Goal: Task Accomplishment & Management: Use online tool/utility

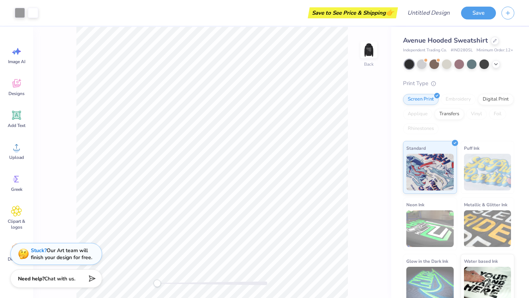
scroll to position [0, 0]
click at [478, 173] on img at bounding box center [487, 172] width 47 height 37
click at [483, 173] on img at bounding box center [487, 172] width 47 height 37
click at [466, 146] on span "Puff Ink" at bounding box center [471, 148] width 15 height 8
click at [466, 145] on span "Puff Ink" at bounding box center [471, 148] width 15 height 8
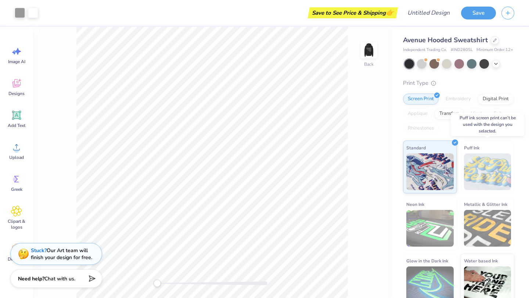
click at [473, 166] on img at bounding box center [487, 172] width 47 height 37
click at [482, 101] on div "Digital Print" at bounding box center [496, 98] width 36 height 11
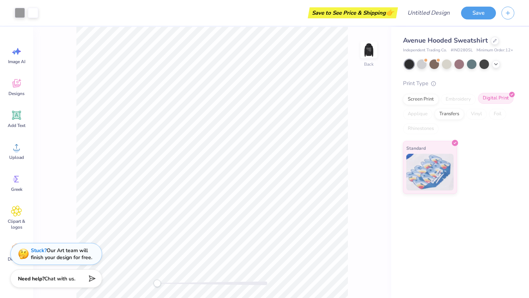
scroll to position [0, 0]
click at [427, 175] on img at bounding box center [429, 171] width 47 height 37
click at [494, 61] on icon at bounding box center [496, 64] width 6 height 6
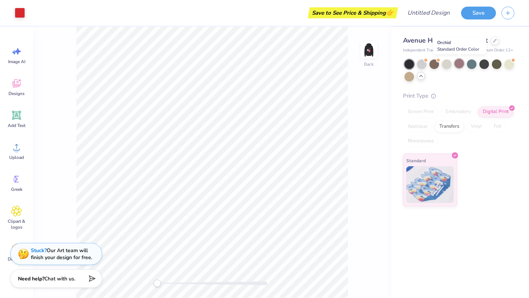
click at [456, 64] on div at bounding box center [459, 64] width 10 height 10
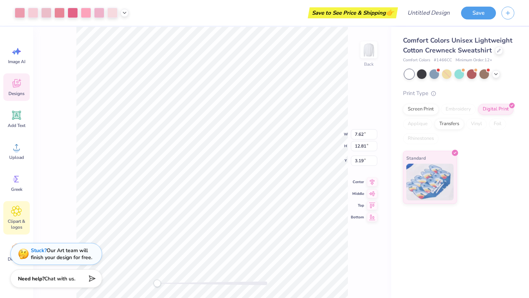
click at [16, 215] on icon at bounding box center [16, 211] width 11 height 11
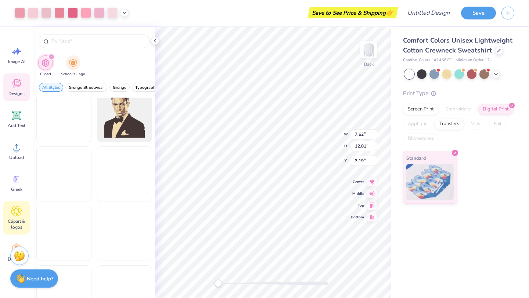
scroll to position [1198, 0]
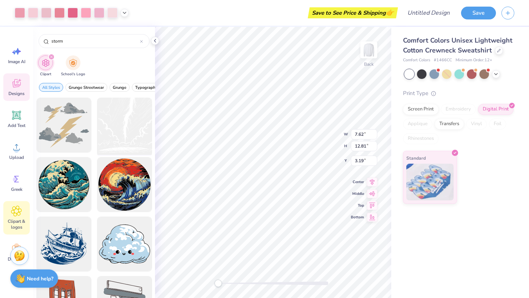
type input "storm"
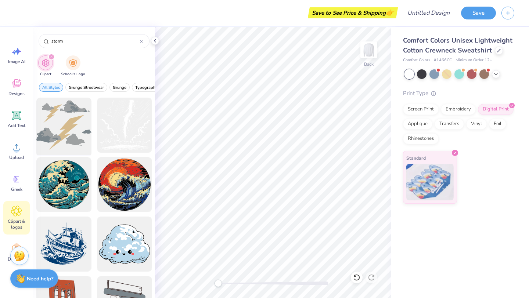
click at [52, 137] on div at bounding box center [63, 125] width 61 height 61
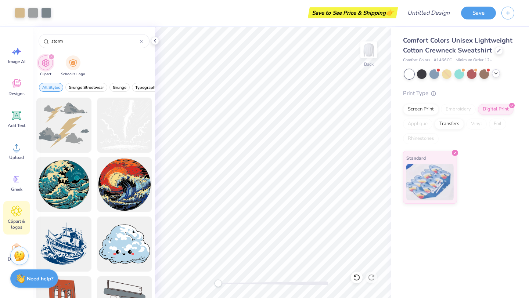
click at [495, 75] on icon at bounding box center [496, 74] width 6 height 6
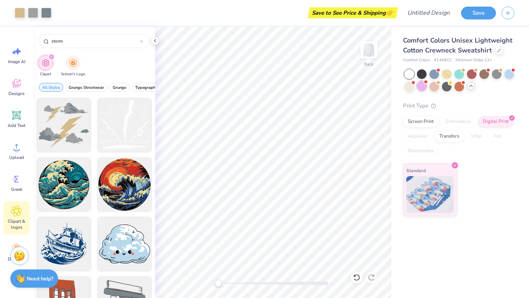
click at [423, 86] on div at bounding box center [422, 86] width 10 height 10
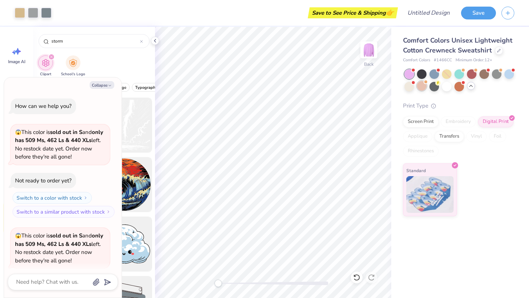
scroll to position [57, 0]
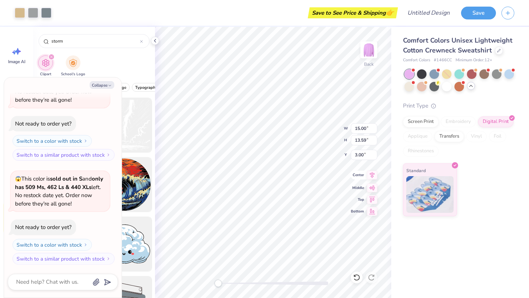
click at [370, 179] on icon at bounding box center [372, 175] width 10 height 9
click at [371, 187] on icon at bounding box center [372, 187] width 10 height 9
click at [370, 178] on icon at bounding box center [372, 175] width 10 height 9
click at [370, 177] on icon at bounding box center [372, 175] width 10 height 9
click at [372, 186] on icon at bounding box center [372, 187] width 10 height 9
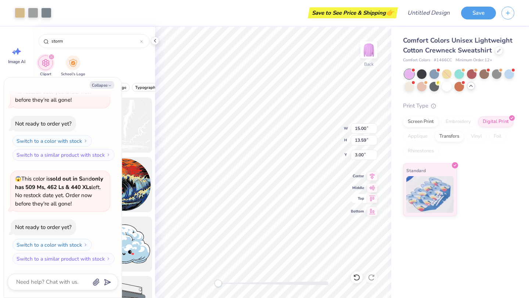
click at [371, 198] on icon at bounding box center [372, 198] width 10 height 9
click at [370, 191] on icon at bounding box center [372, 187] width 10 height 9
click at [121, 66] on div "Clipart School's Logo" at bounding box center [94, 67] width 122 height 28
click at [119, 56] on div "Clipart School's Logo" at bounding box center [94, 67] width 122 height 28
click at [105, 87] on button "Collapse" at bounding box center [102, 85] width 25 height 8
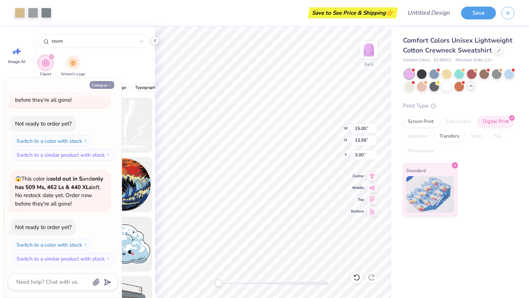
type textarea "x"
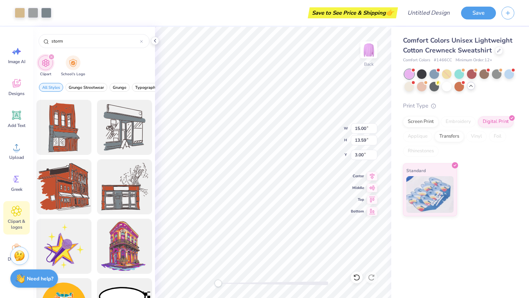
scroll to position [178, 0]
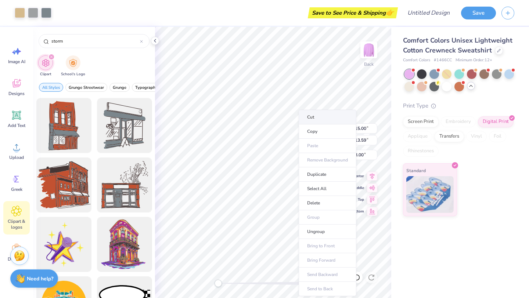
click at [310, 119] on li "Cut" at bounding box center [328, 117] width 58 height 15
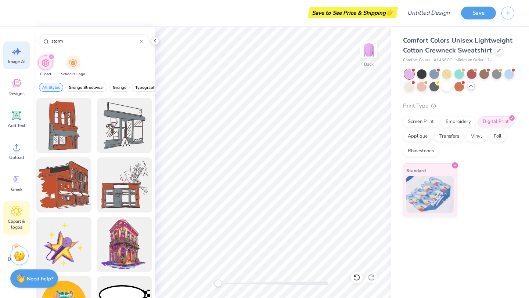
click at [19, 53] on icon at bounding box center [16, 51] width 11 height 11
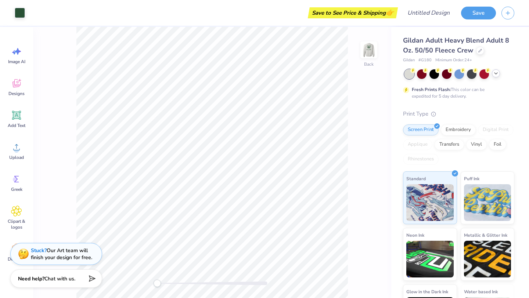
click at [496, 76] on div at bounding box center [496, 73] width 8 height 8
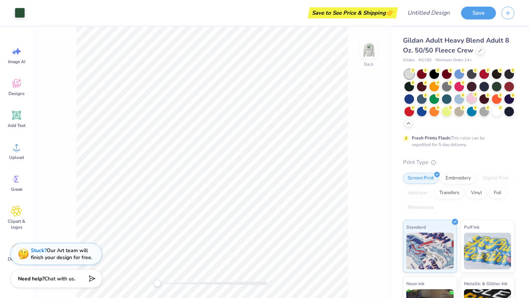
click at [471, 101] on div at bounding box center [472, 99] width 10 height 10
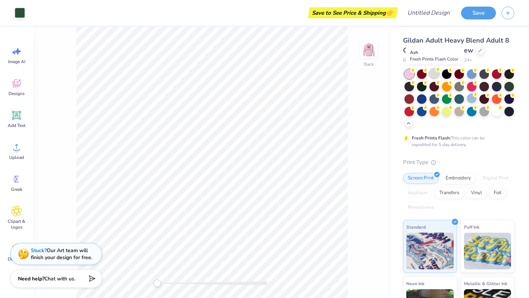
click at [436, 71] on circle at bounding box center [437, 69] width 5 height 5
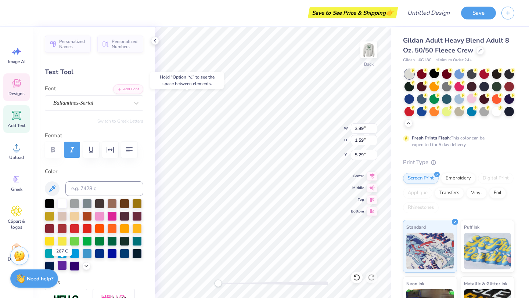
click at [63, 262] on div at bounding box center [62, 266] width 10 height 10
type input "4.81"
type input "1.96"
type input "5.02"
click at [63, 263] on div at bounding box center [62, 266] width 10 height 10
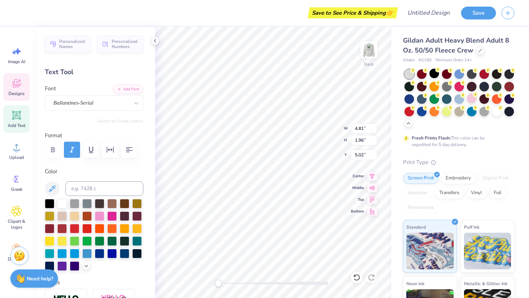
type input "4.36"
type input "1.55"
type input "5.04"
type input "1.94"
type input "1.80"
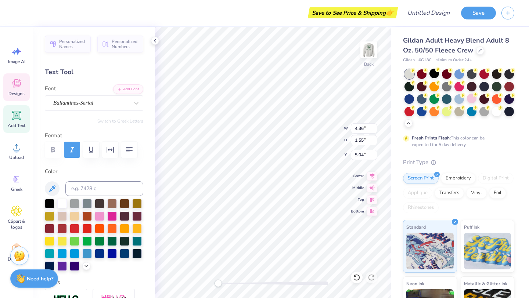
type input "4.55"
click at [60, 205] on div at bounding box center [62, 203] width 10 height 10
click at [65, 268] on div at bounding box center [62, 266] width 10 height 10
type input "4.36"
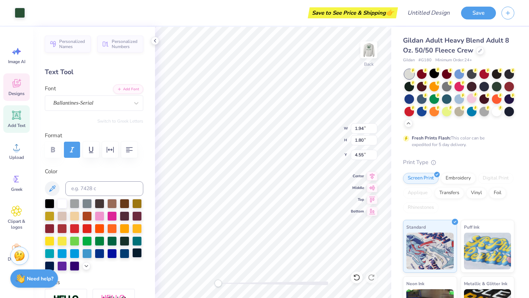
type input "1.55"
type input "4.99"
type input "1.94"
type input "1.80"
type input "4.55"
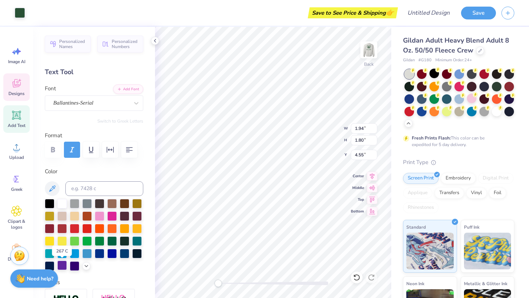
click at [63, 268] on div at bounding box center [62, 266] width 10 height 10
click at [64, 266] on div at bounding box center [62, 266] width 10 height 10
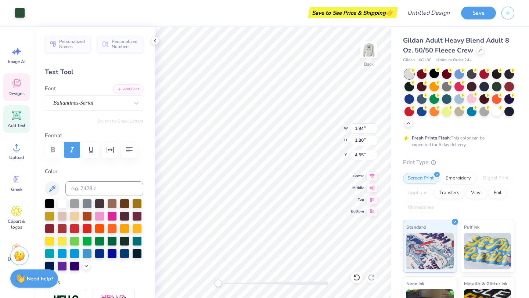
type input "4.36"
type input "1.55"
type input "4.99"
type input "1.94"
type input "1.80"
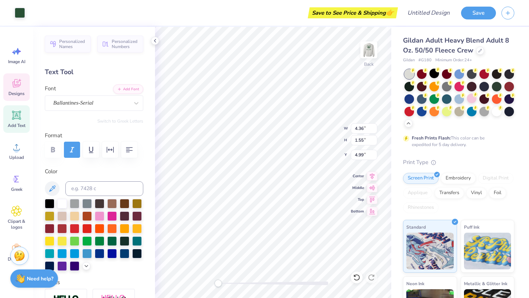
type input "4.55"
click at [98, 215] on div at bounding box center [100, 216] width 10 height 10
click at [90, 216] on div at bounding box center [87, 216] width 10 height 10
click at [65, 263] on div at bounding box center [62, 266] width 10 height 10
type input "5.14"
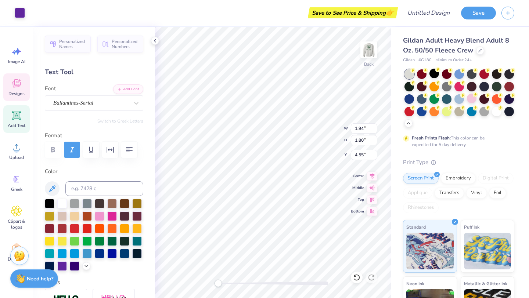
type input "1.92"
type input "4.80"
click at [95, 105] on div "Ballantines-Serial" at bounding box center [91, 102] width 77 height 11
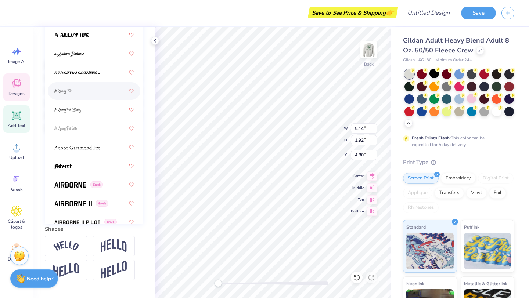
scroll to position [37, 0]
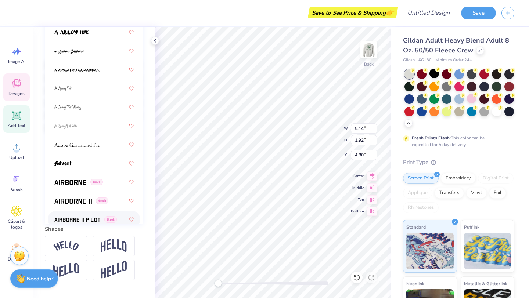
click at [90, 224] on div "Greek" at bounding box center [93, 219] width 79 height 13
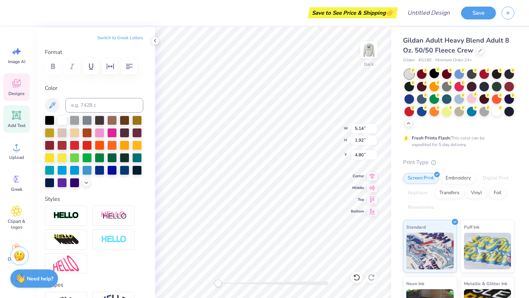
scroll to position [0, 0]
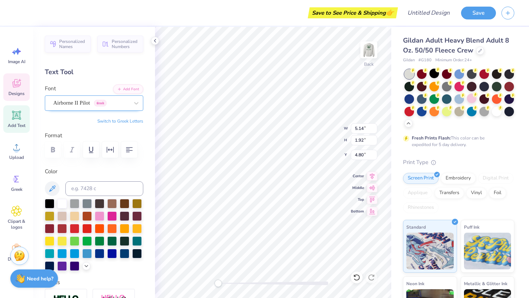
click at [77, 100] on div "Airborne II Pilot Greek" at bounding box center [91, 102] width 77 height 11
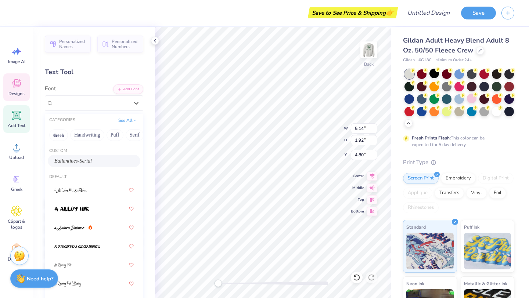
click at [80, 159] on div "Ballantines-Serial" at bounding box center [93, 161] width 79 height 8
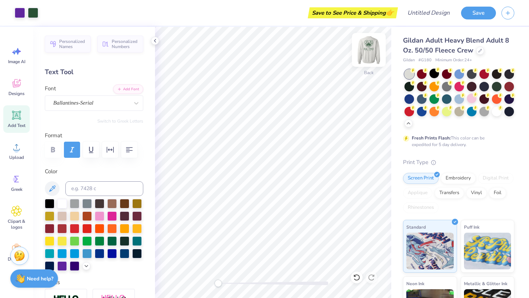
click at [364, 56] on img at bounding box center [368, 49] width 29 height 29
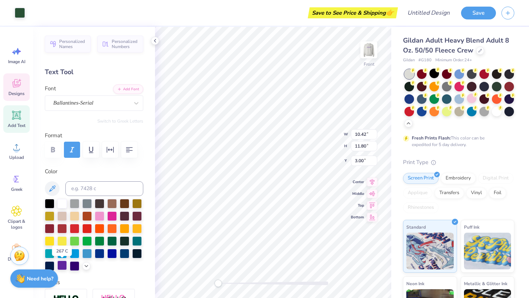
click at [62, 268] on div at bounding box center [62, 266] width 10 height 10
click at [61, 267] on div at bounding box center [62, 266] width 10 height 10
click at [63, 263] on div at bounding box center [62, 266] width 10 height 10
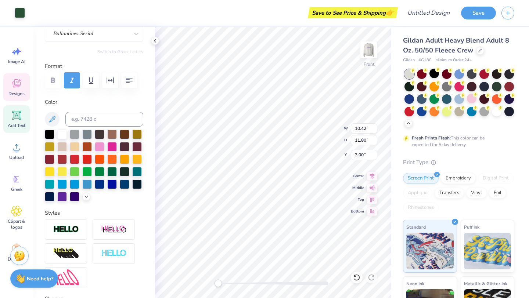
scroll to position [24, 0]
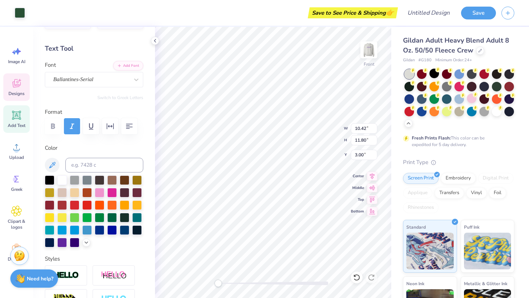
click at [17, 99] on div "Designs" at bounding box center [16, 87] width 26 height 28
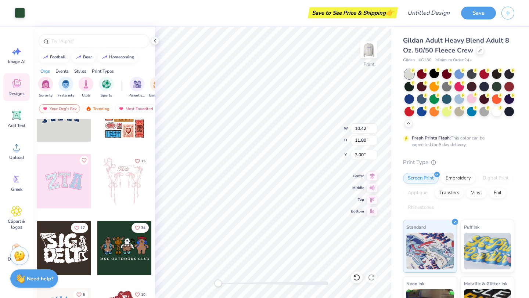
scroll to position [26, 0]
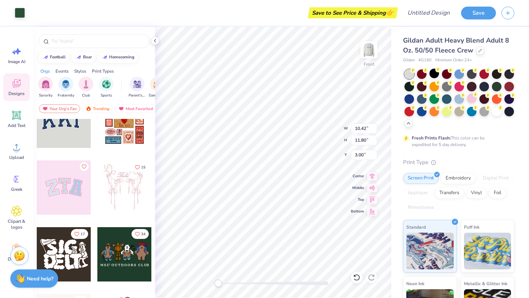
click at [78, 202] on div at bounding box center [64, 188] width 54 height 54
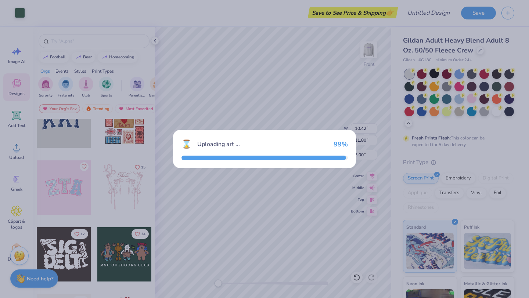
type input "10.25"
type input "5.13"
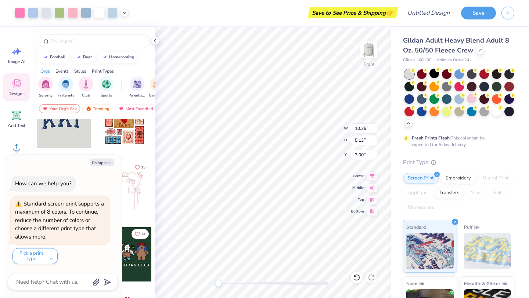
type input "10.42"
type input "11.80"
type input "4.19"
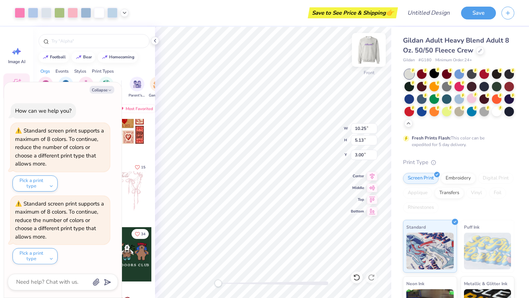
click at [370, 47] on img at bounding box center [368, 49] width 29 height 29
type textarea "x"
type input "10.23"
type input "5.12"
type input "5.26"
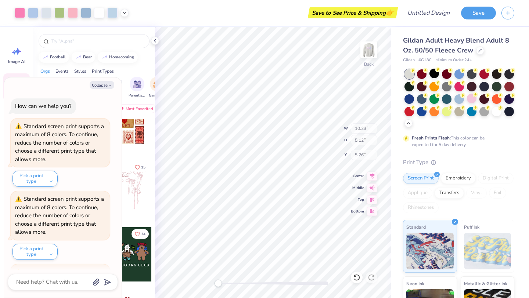
scroll to position [68, 0]
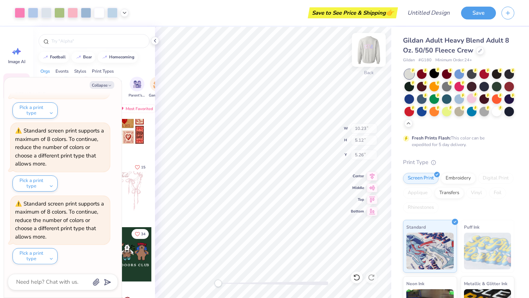
type textarea "x"
type input "1.94"
type input "1.80"
type input "3.90"
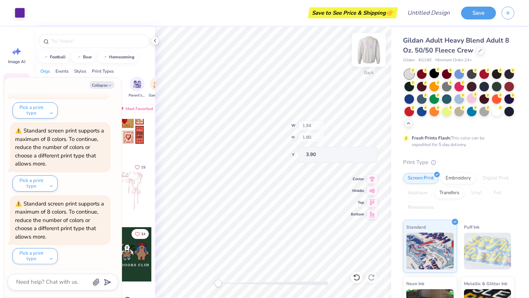
scroll to position [141, 0]
click at [136, 170] on button "15" at bounding box center [139, 167] width 17 height 10
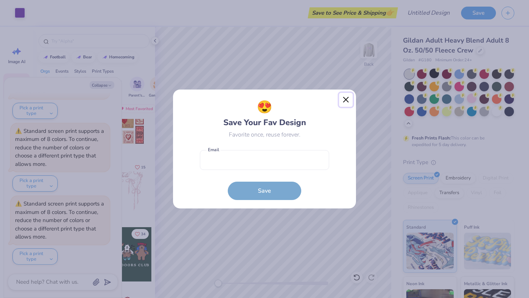
click at [344, 101] on button "Close" at bounding box center [346, 100] width 14 height 14
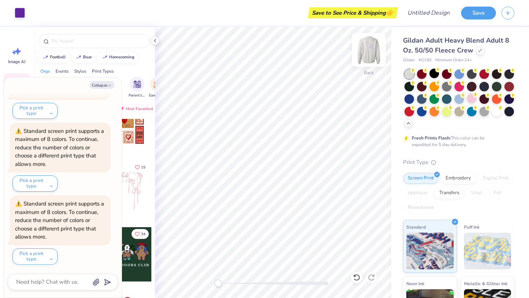
click at [369, 53] on img at bounding box center [368, 49] width 29 height 29
click at [369, 47] on img at bounding box center [368, 49] width 29 height 29
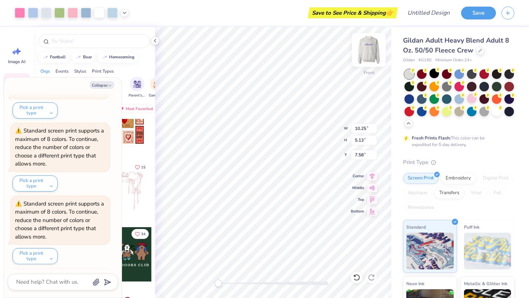
scroll to position [433, 0]
click at [91, 73] on div "Orgs Events Styles Print Types" at bounding box center [94, 69] width 122 height 10
click at [90, 65] on div "Orgs Events Styles Print Types" at bounding box center [94, 69] width 122 height 10
click at [156, 39] on icon at bounding box center [155, 41] width 6 height 6
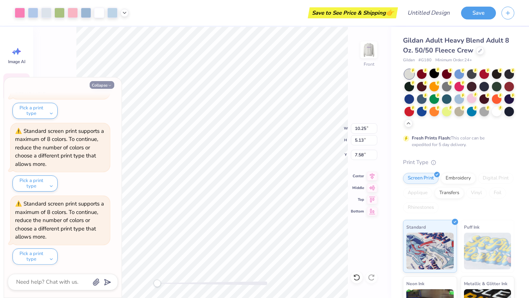
click at [105, 82] on button "Collapse" at bounding box center [102, 85] width 25 height 8
type textarea "x"
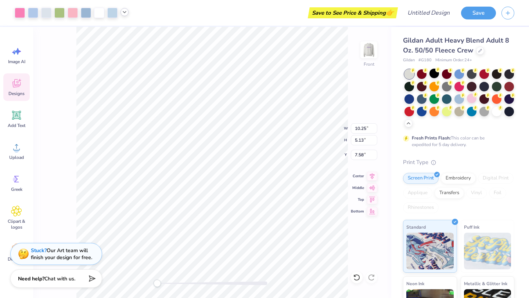
click at [125, 14] on icon at bounding box center [125, 12] width 6 height 6
click at [125, 12] on polyline at bounding box center [124, 11] width 3 height 1
click at [35, 15] on div at bounding box center [33, 12] width 10 height 10
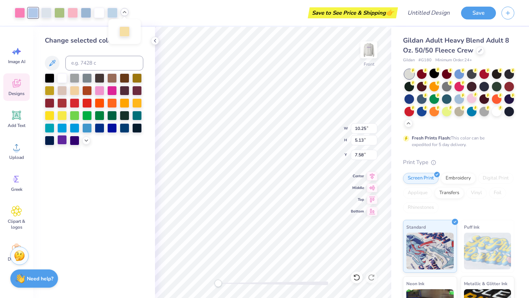
click at [65, 144] on div at bounding box center [62, 140] width 10 height 10
click at [60, 141] on div at bounding box center [62, 140] width 10 height 10
click at [61, 142] on div at bounding box center [62, 140] width 10 height 10
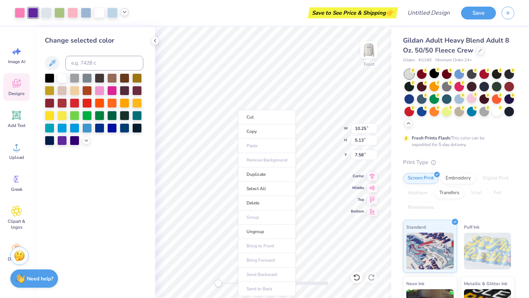
click at [242, 152] on ul "Cut Copy Paste Remove Background Duplicate Select All Delete Group Ungroup Brin…" at bounding box center [267, 203] width 58 height 187
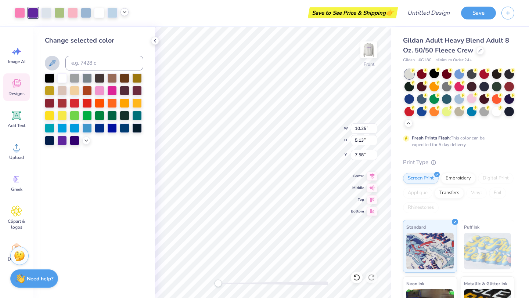
click at [55, 64] on icon at bounding box center [52, 63] width 9 height 9
click at [58, 138] on div at bounding box center [62, 140] width 10 height 10
click at [245, 132] on div "Art colors Save to See Price & Shipping 👉 Design Title Save Image AI Designs Ad…" at bounding box center [264, 149] width 529 height 298
click at [64, 140] on div at bounding box center [62, 140] width 10 height 10
click at [61, 138] on div at bounding box center [62, 140] width 10 height 10
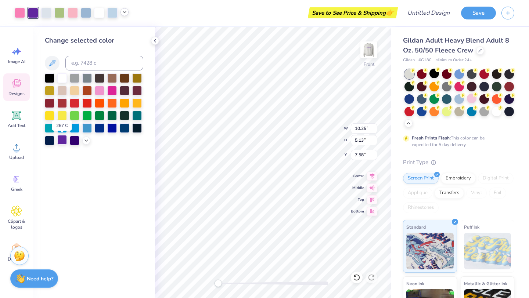
click at [61, 138] on div at bounding box center [62, 140] width 10 height 10
click at [247, 138] on div "Art colors Save to See Price & Shipping 👉 Design Title Save Image AI Designs Ad…" at bounding box center [264, 149] width 529 height 298
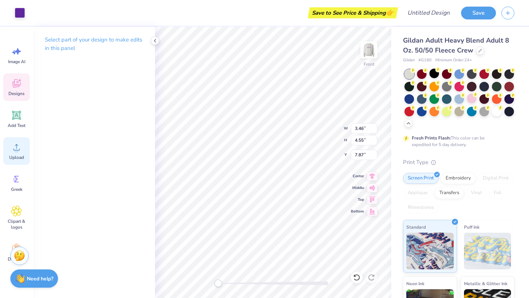
click at [7, 156] on div "Upload" at bounding box center [16, 151] width 26 height 28
click at [158, 39] on icon at bounding box center [155, 41] width 6 height 6
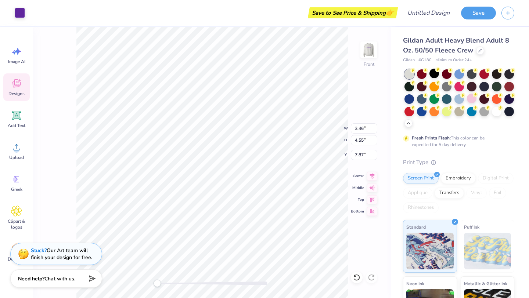
type input "3.72"
type input "4.64"
type input "7.83"
click at [23, 84] on div "Designs" at bounding box center [16, 87] width 26 height 28
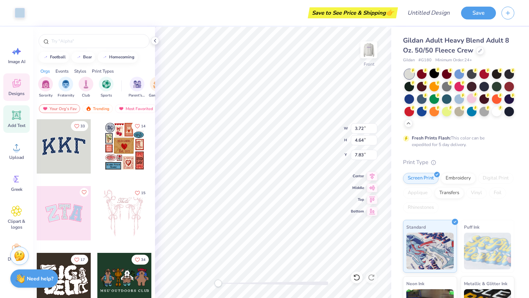
click at [16, 115] on icon at bounding box center [16, 115] width 7 height 7
type input "5.91"
type input "1.71"
type input "12.39"
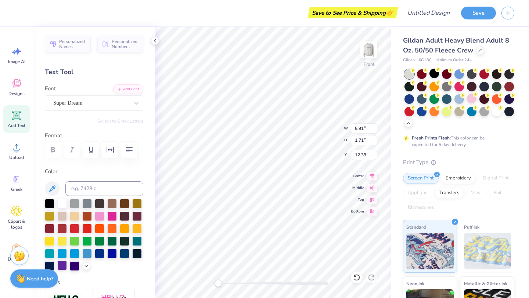
click at [61, 265] on div at bounding box center [62, 266] width 10 height 10
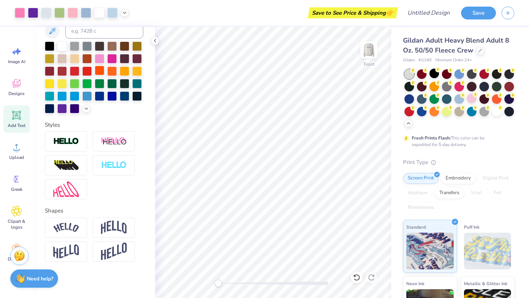
scroll to position [0, 0]
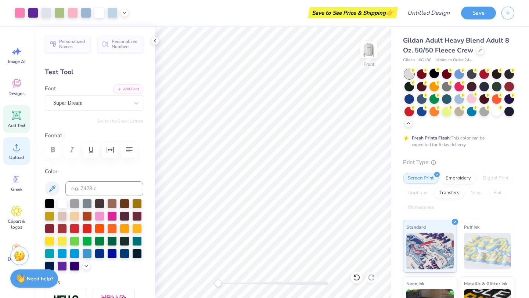
click at [29, 152] on div "Upload" at bounding box center [16, 151] width 26 height 28
click at [129, 92] on button "Add Font" at bounding box center [128, 89] width 30 height 10
click at [72, 45] on span "Personalized Names" at bounding box center [72, 43] width 27 height 10
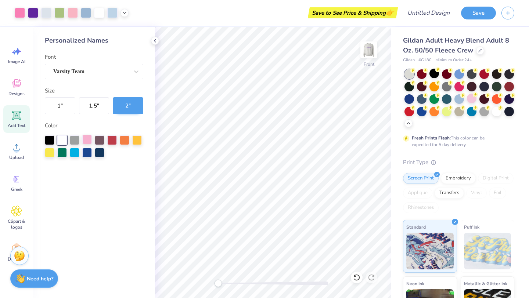
click at [85, 141] on div at bounding box center [87, 140] width 10 height 10
click at [9, 124] on span "Add Text" at bounding box center [17, 126] width 18 height 6
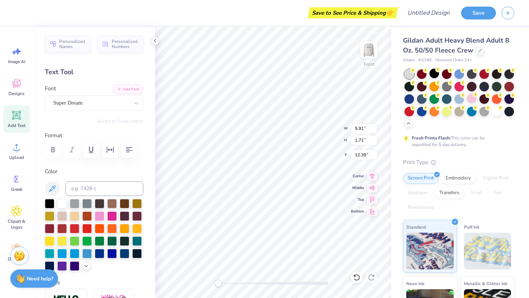
type input "3.72"
type input "4.64"
type input "7.90"
click at [58, 267] on div at bounding box center [62, 266] width 10 height 10
type input "3.14"
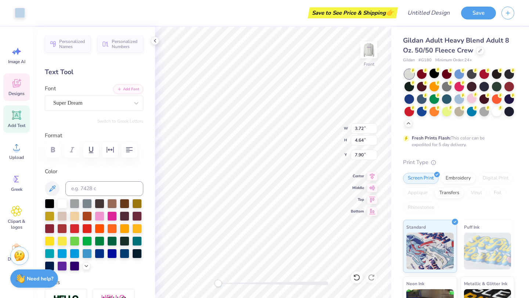
type input "4.09"
type input "7.63"
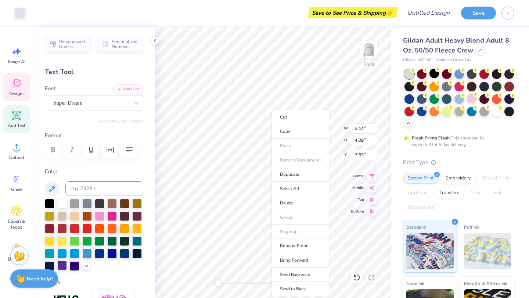
click at [61, 263] on div at bounding box center [62, 266] width 10 height 10
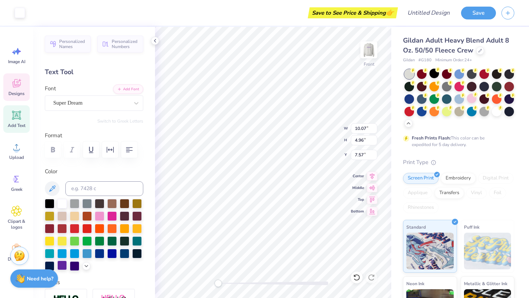
click at [63, 263] on div at bounding box center [62, 266] width 10 height 10
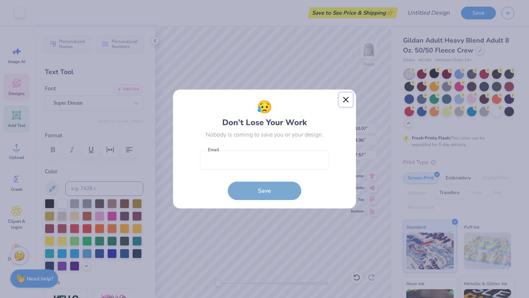
click at [341, 100] on button "Close" at bounding box center [346, 100] width 14 height 14
